Goal: Transaction & Acquisition: Purchase product/service

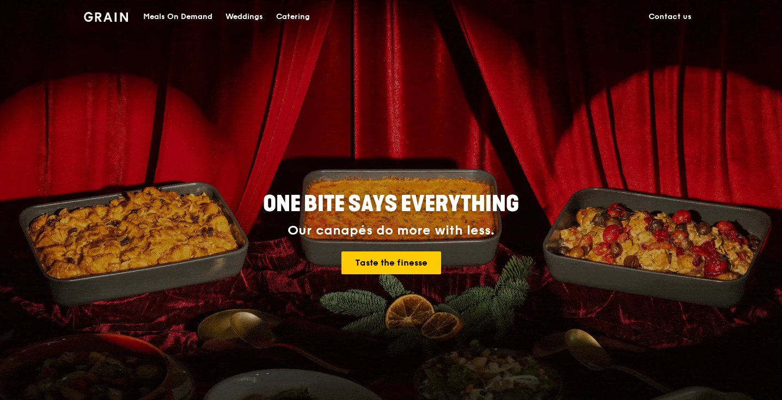
click at [293, 20] on div "Catering" at bounding box center [293, 17] width 34 height 33
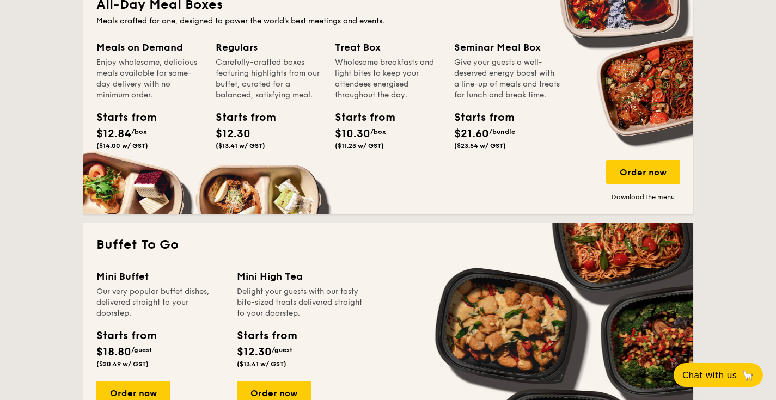
scroll to position [755, 0]
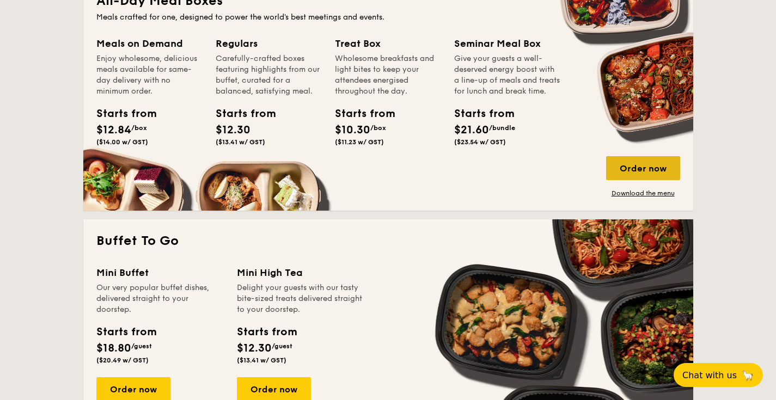
click at [617, 173] on div "Order now" at bounding box center [643, 168] width 74 height 24
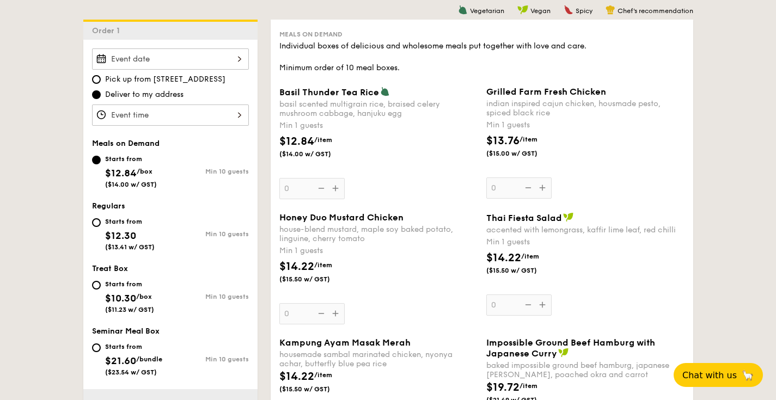
scroll to position [269, 0]
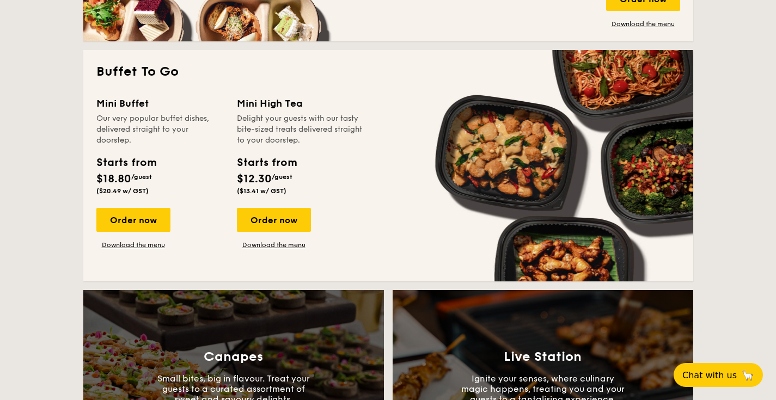
scroll to position [939, 0]
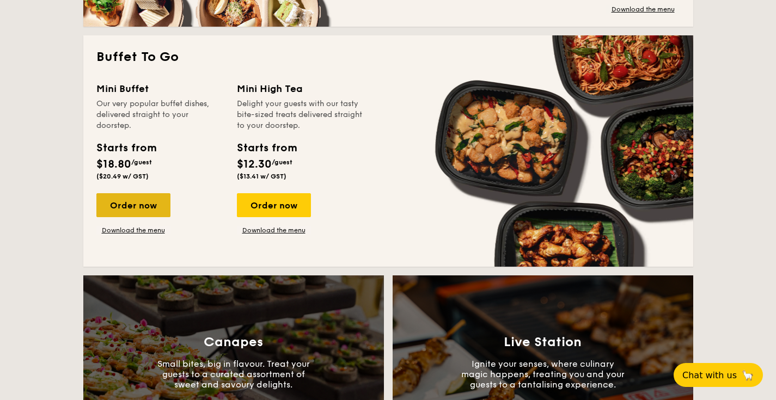
click at [142, 204] on div "Order now" at bounding box center [133, 205] width 74 height 24
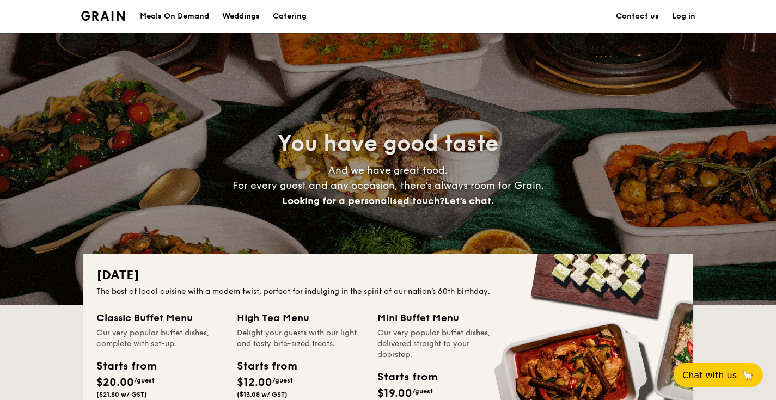
scroll to position [535, 0]
